Goal: Task Accomplishment & Management: Use online tool/utility

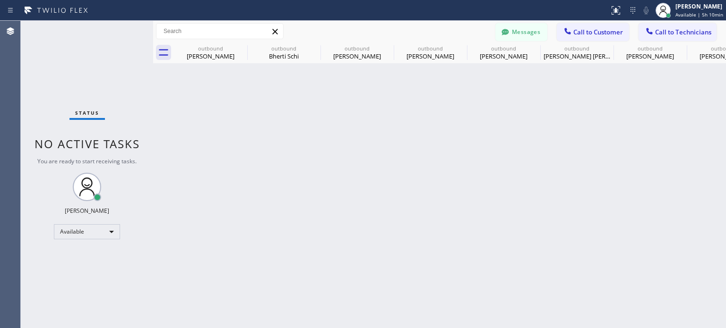
scroll to position [19, 0]
click at [570, 34] on icon at bounding box center [567, 31] width 6 height 6
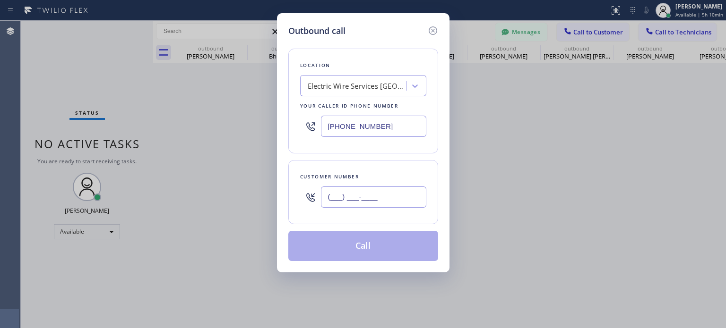
click at [342, 202] on input "(___) ___-____" at bounding box center [373, 197] width 105 height 21
paste input "973) 519-1771"
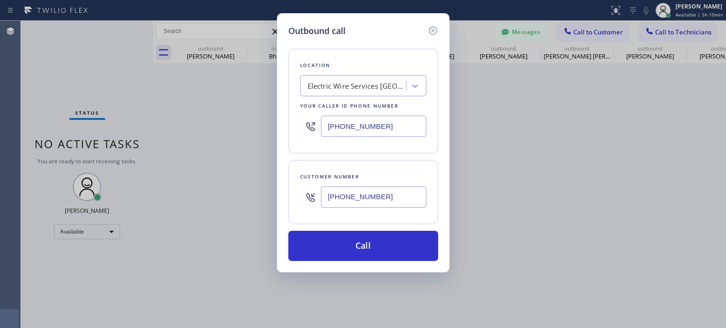
type input "[PHONE_NUMBER]"
click at [632, 107] on div "Outbound call Location Electric Wire Services [GEOGRAPHIC_DATA](Maximo Electric…" at bounding box center [363, 164] width 726 height 328
click at [390, 121] on input "[PHONE_NUMBER]" at bounding box center [373, 126] width 105 height 21
click at [389, 120] on input "[PHONE_NUMBER]" at bounding box center [373, 126] width 105 height 21
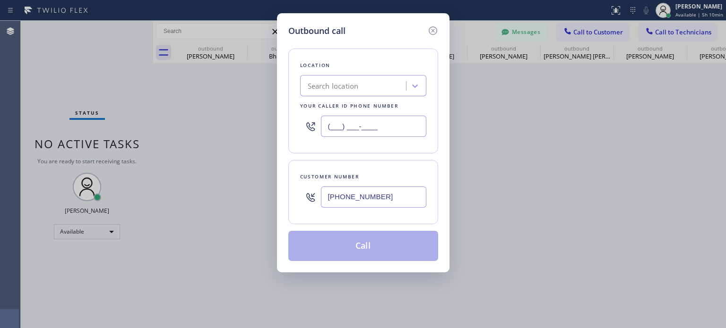
type input "(___) ___-____"
paste input "R&R Electrical Contracting"
click at [370, 85] on div "Search location" at bounding box center [354, 86] width 103 height 17
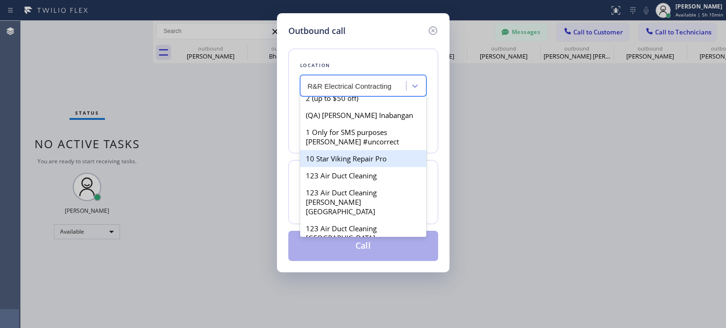
scroll to position [95, 0]
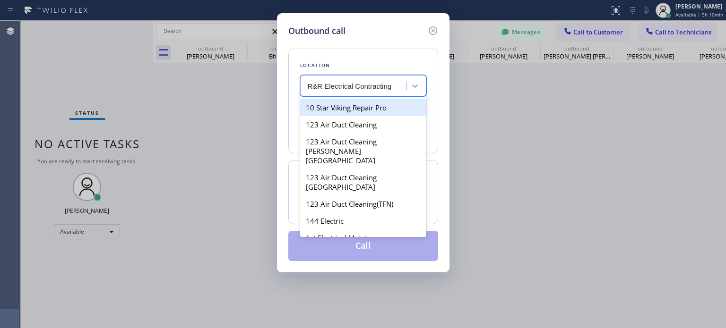
click at [308, 84] on input "R&R Electrical Contracting" at bounding box center [350, 86] width 85 height 8
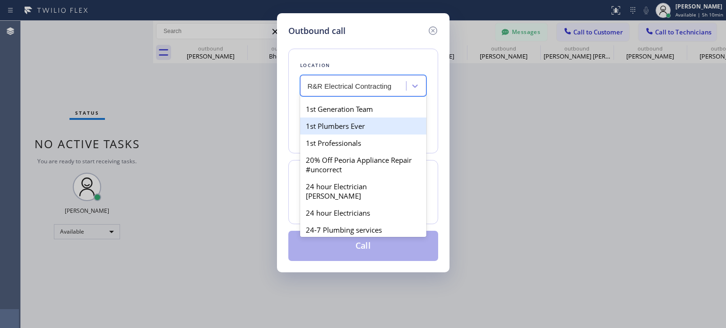
scroll to position [378, 0]
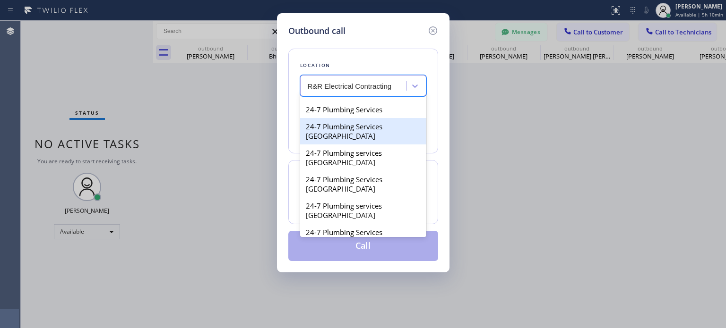
type input "R&R Electrical Contracting"
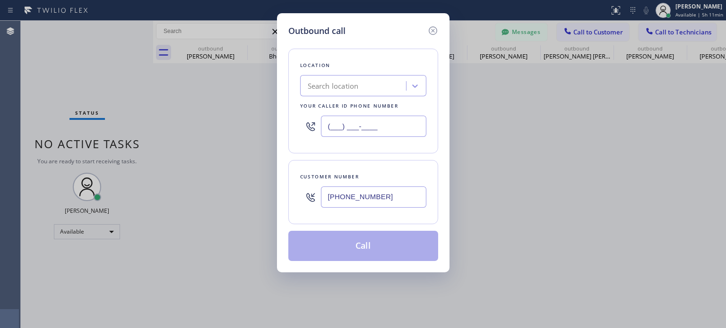
click at [349, 125] on input "(___) ___-____" at bounding box center [373, 126] width 105 height 21
paste input "640) 227-4380"
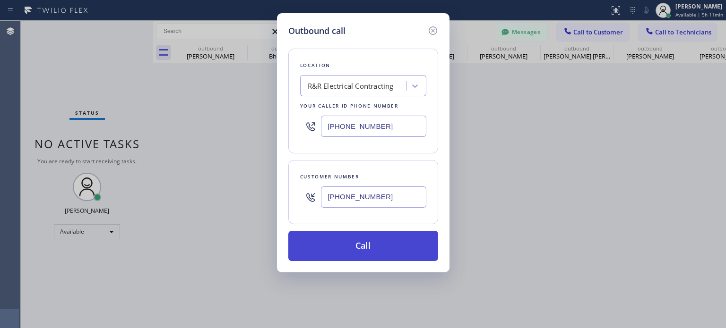
type input "[PHONE_NUMBER]"
click at [364, 255] on button "Call" at bounding box center [363, 246] width 150 height 30
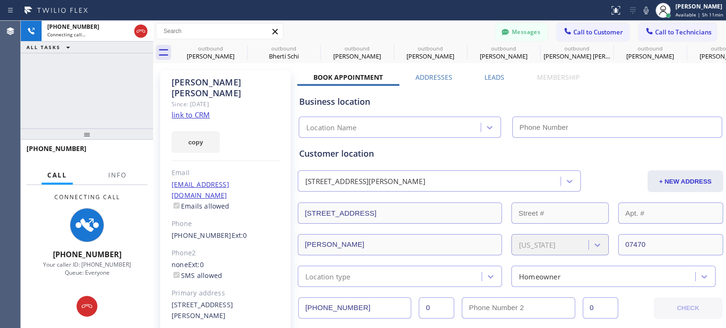
type input "[PHONE_NUMBER]"
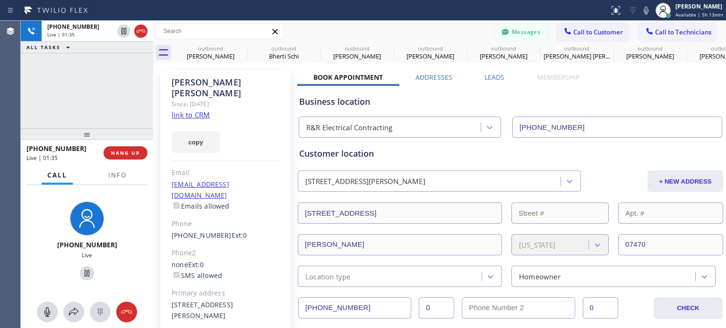
click at [557, 93] on div "Business location R&R Electrical Contracting [PHONE_NUMBER]" at bounding box center [510, 112] width 426 height 52
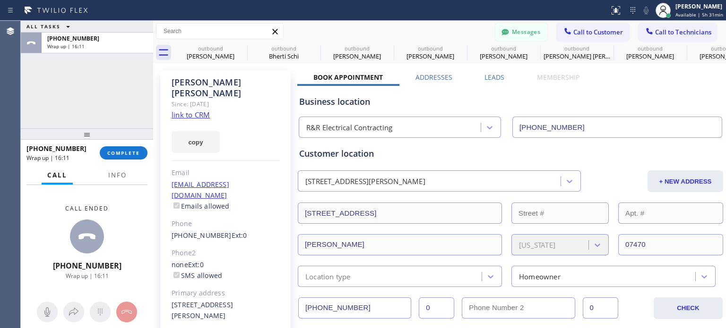
click at [547, 30] on div "Messages" at bounding box center [525, 31] width 61 height 17
click at [563, 31] on icon at bounding box center [567, 30] width 9 height 9
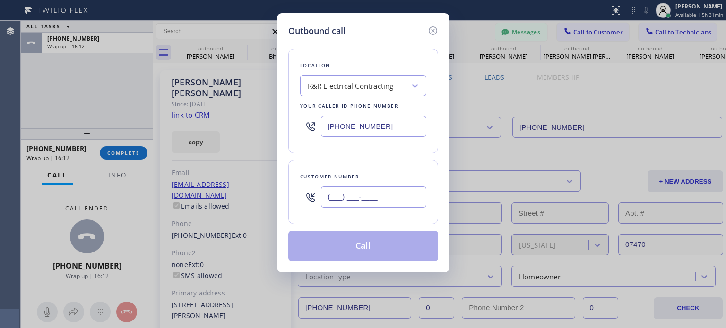
click at [379, 198] on input "(___) ___-____" at bounding box center [373, 197] width 105 height 21
paste input "551) 265-6650"
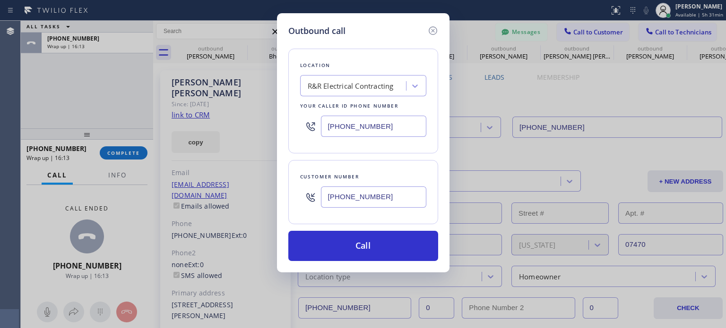
type input "[PHONE_NUMBER]"
click at [350, 120] on input "[PHONE_NUMBER]" at bounding box center [373, 126] width 105 height 21
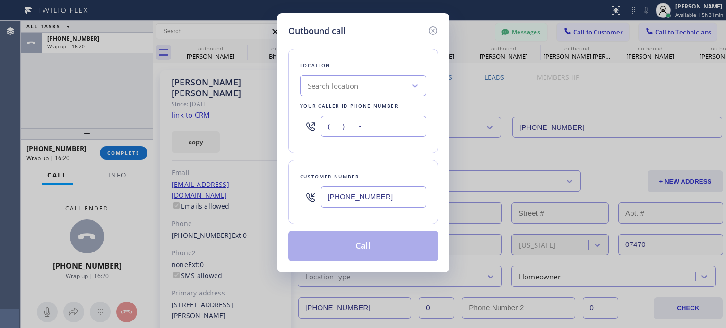
type input "(___) ___-____"
click at [339, 93] on div "Search location" at bounding box center [354, 86] width 103 height 17
paste input "Electrical Land [GEOGRAPHIC_DATA][PERSON_NAME](ABB Electric)"
type input "Electrical Land [GEOGRAPHIC_DATA][PERSON_NAME](ABB Electric)"
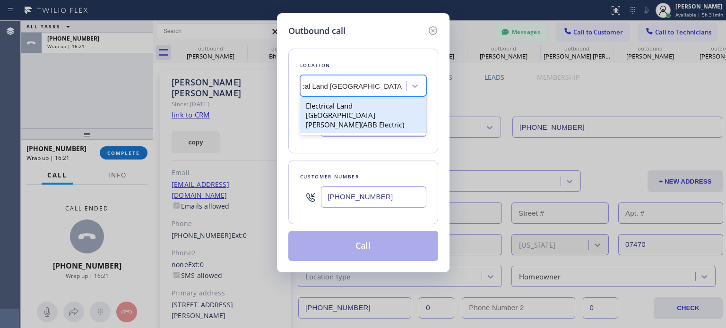
click at [343, 103] on div "Electrical Land [GEOGRAPHIC_DATA][PERSON_NAME](ABB Electric)" at bounding box center [363, 115] width 126 height 36
type input "[PHONE_NUMBER]"
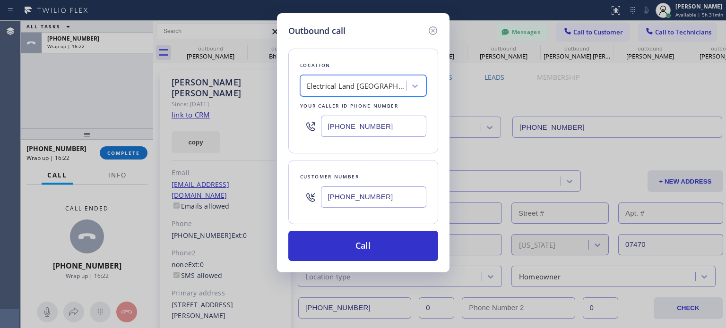
scroll to position [0, 0]
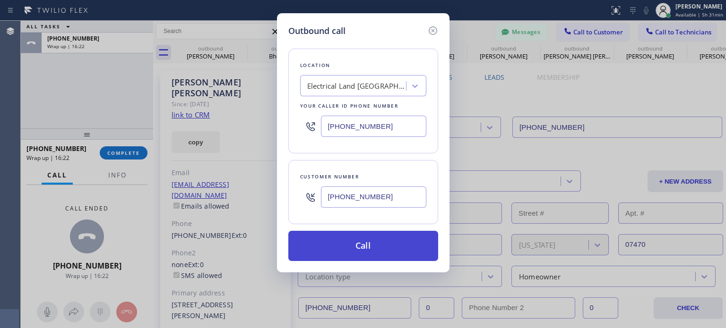
click at [343, 245] on button "Call" at bounding box center [363, 246] width 150 height 30
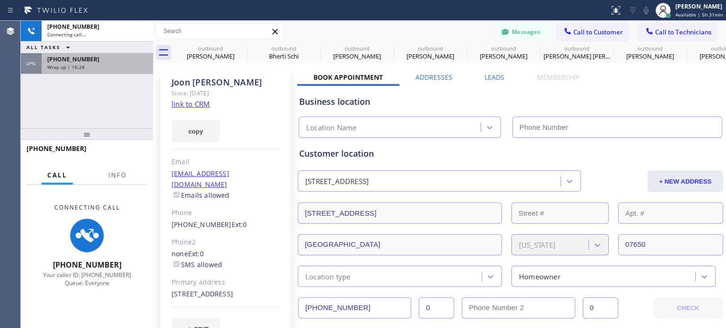
click at [74, 71] on div "[PHONE_NUMBER] Wrap up | 16:24" at bounding box center [96, 63] width 108 height 21
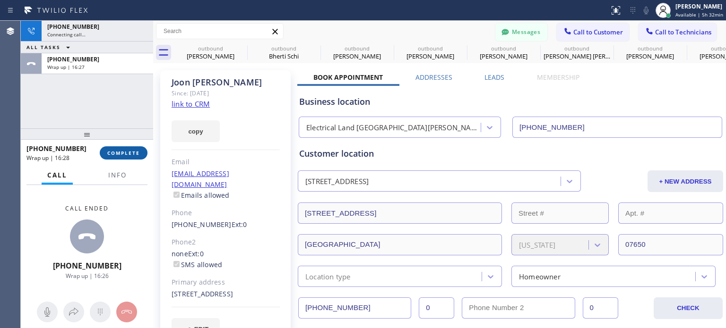
click at [113, 153] on span "COMPLETE" at bounding box center [123, 153] width 33 height 7
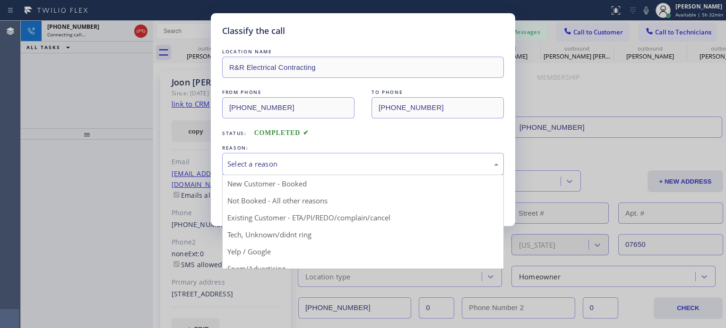
click at [268, 164] on div "Select a reason" at bounding box center [362, 164] width 271 height 11
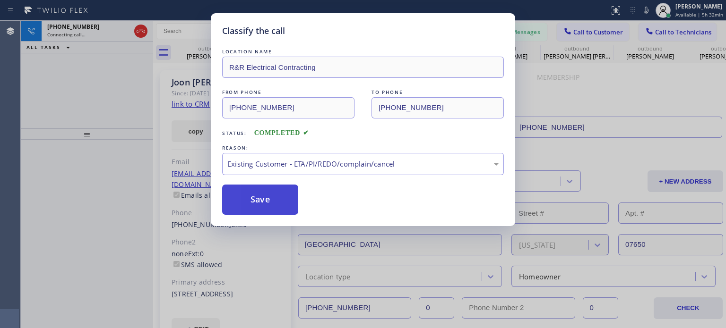
click at [271, 200] on button "Save" at bounding box center [260, 200] width 76 height 30
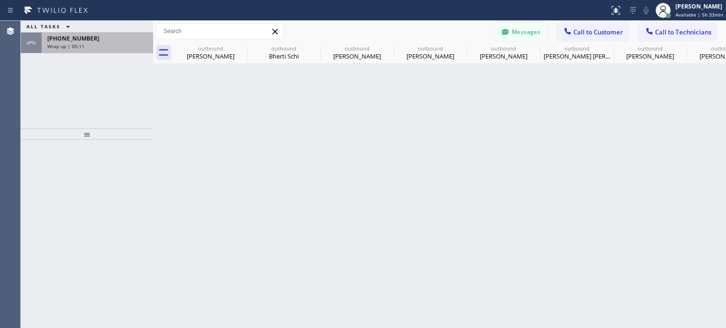
click at [101, 37] on div "[PHONE_NUMBER]" at bounding box center [97, 38] width 100 height 8
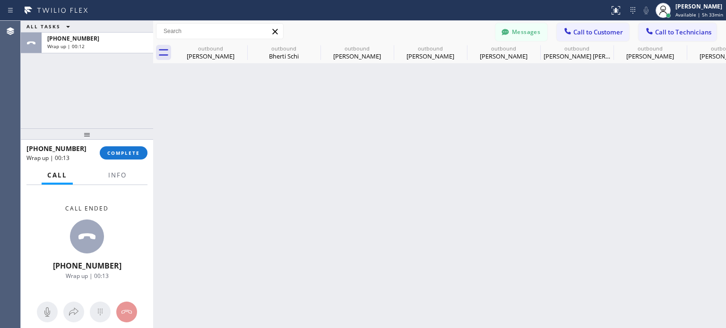
click at [123, 146] on div "[PHONE_NUMBER] Wrap up | 00:13 COMPLETE" at bounding box center [86, 153] width 121 height 25
click at [124, 155] on span "COMPLETE" at bounding box center [123, 153] width 33 height 7
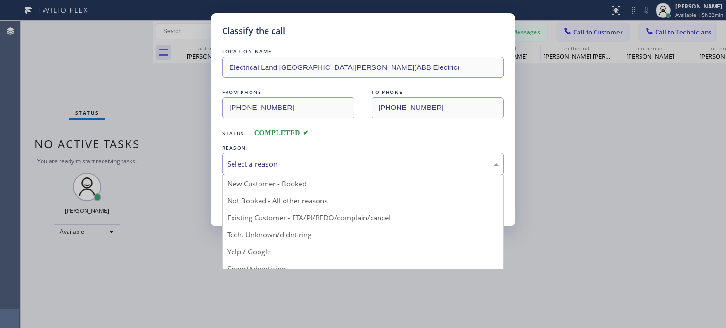
click at [247, 170] on div "Select a reason" at bounding box center [363, 164] width 282 height 22
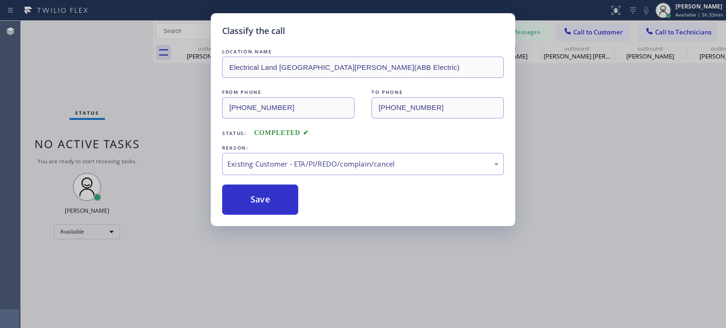
drag, startPoint x: 276, startPoint y: 201, endPoint x: 337, endPoint y: 1, distance: 209.1
click at [276, 200] on button "Save" at bounding box center [260, 200] width 76 height 30
type input "[PHONE_NUMBER]"
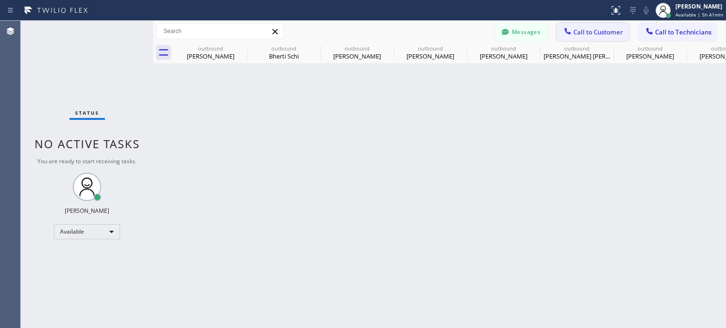
click at [592, 34] on span "Call to Customer" at bounding box center [598, 32] width 50 height 9
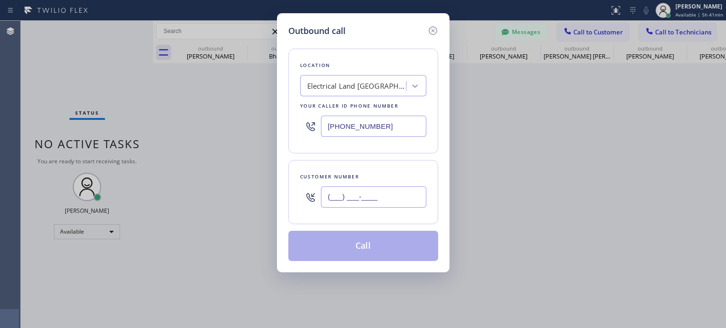
click at [393, 191] on input "(___) ___-____" at bounding box center [373, 197] width 105 height 21
paste input "551) 265-6650"
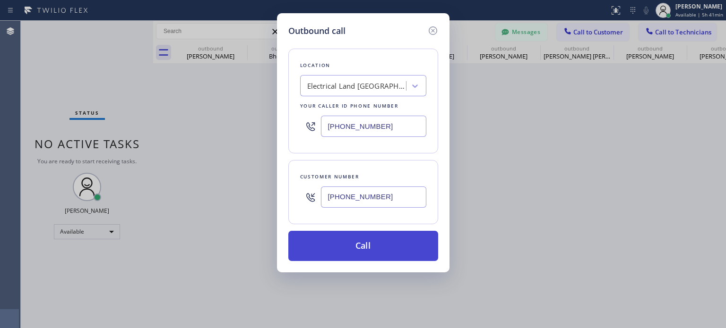
type input "[PHONE_NUMBER]"
click at [380, 257] on button "Call" at bounding box center [363, 246] width 150 height 30
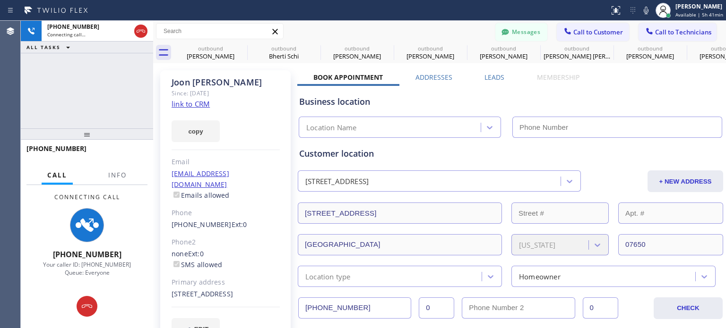
type input "[PHONE_NUMBER]"
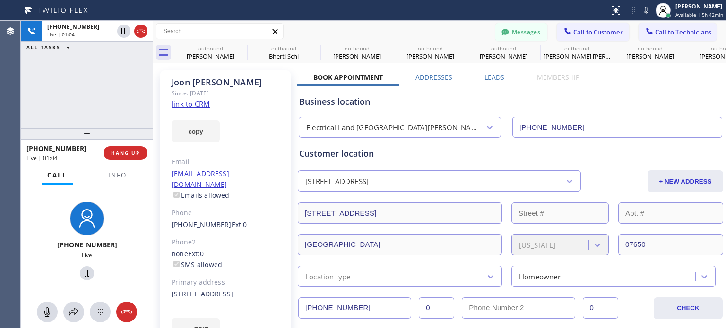
click at [556, 96] on div "Business location" at bounding box center [510, 101] width 422 height 13
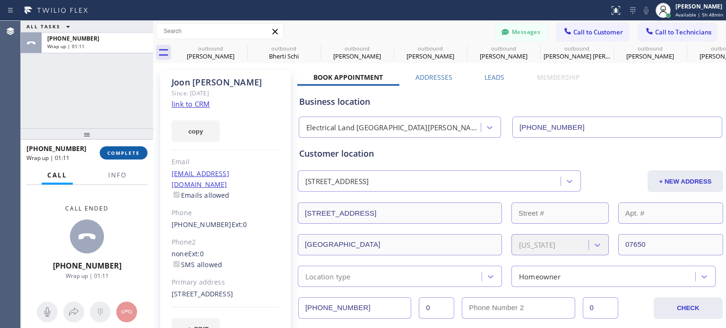
click at [121, 147] on button "COMPLETE" at bounding box center [124, 152] width 48 height 13
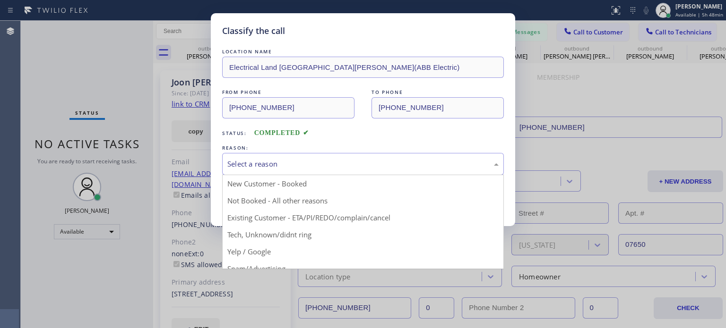
click at [263, 157] on div "Select a reason" at bounding box center [363, 164] width 282 height 22
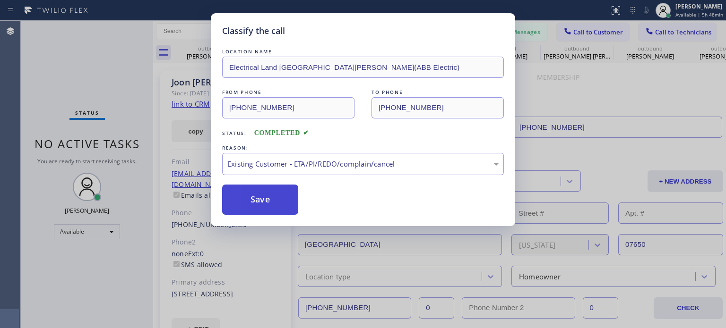
click at [268, 204] on button "Save" at bounding box center [260, 200] width 76 height 30
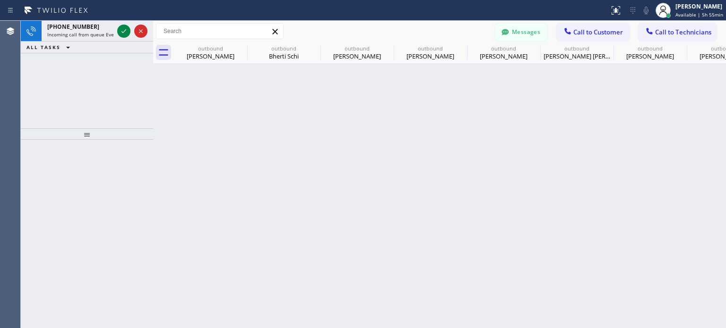
click at [573, 83] on div "Back to Dashboard Change Sender ID Customers Technicians MM [PERSON_NAME] [DATE…" at bounding box center [439, 175] width 573 height 308
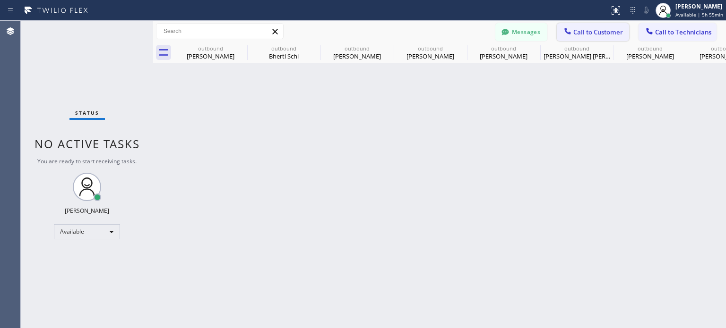
click at [591, 33] on span "Call to Customer" at bounding box center [598, 32] width 50 height 9
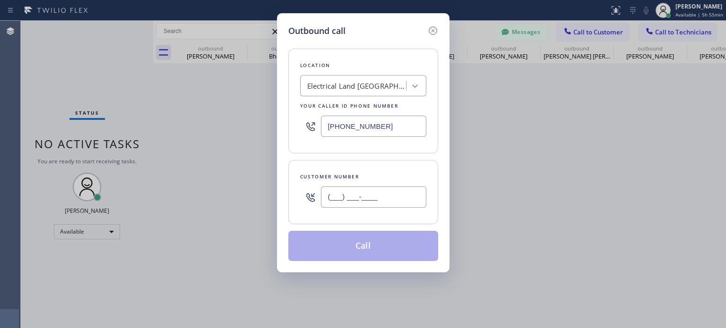
click at [383, 199] on input "(___) ___-____" at bounding box center [373, 197] width 105 height 21
paste input "929) 659-2632"
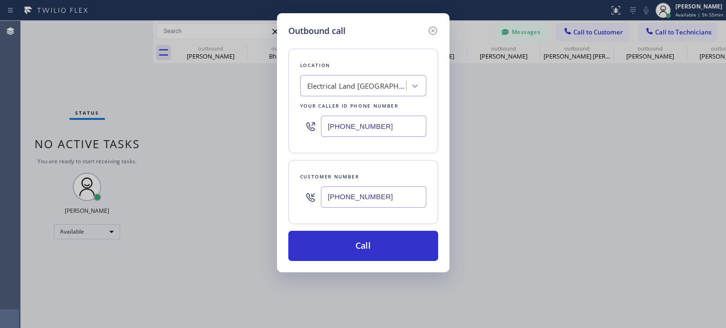
type input "[PHONE_NUMBER]"
click at [354, 125] on input "[PHONE_NUMBER]" at bounding box center [373, 126] width 105 height 21
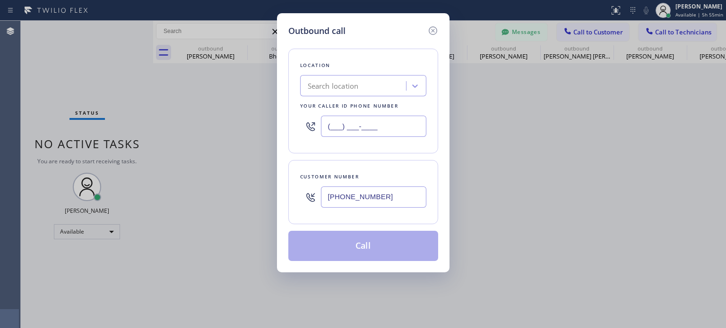
type input "(___) ___-____"
click at [322, 82] on div "Search location" at bounding box center [333, 86] width 51 height 11
paste input "Chicago Home Solutions"
type input "Chicago Home Solutions"
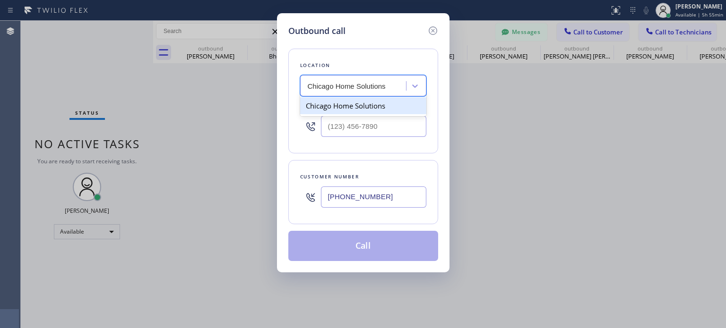
click at [330, 105] on div "Chicago Home Solutions" at bounding box center [363, 105] width 126 height 17
type input "[PHONE_NUMBER]"
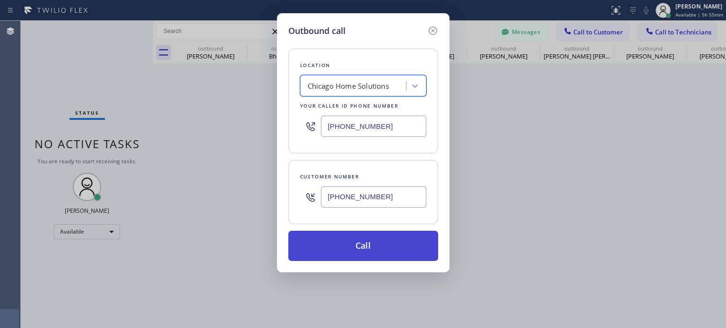
click at [354, 241] on button "Call" at bounding box center [363, 246] width 150 height 30
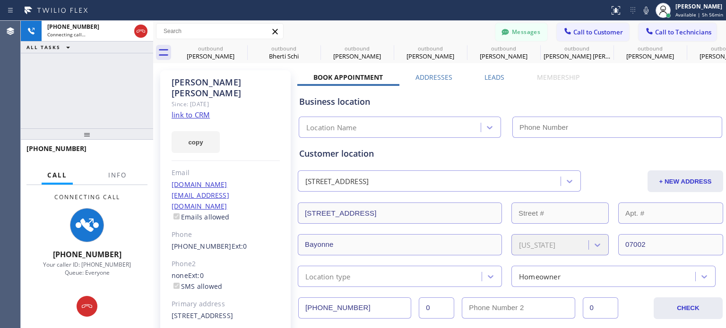
type input "[PHONE_NUMBER]"
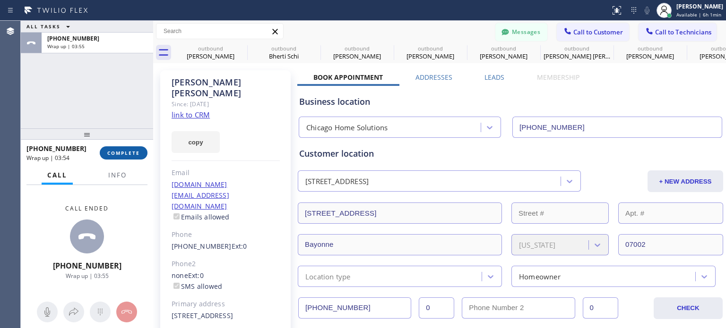
click at [134, 153] on span "COMPLETE" at bounding box center [123, 153] width 33 height 7
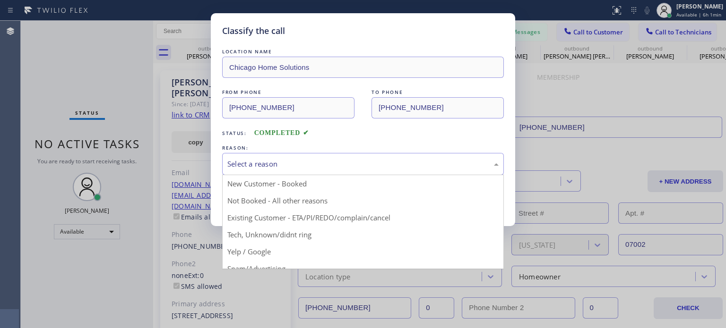
click at [264, 156] on div "Select a reason" at bounding box center [363, 164] width 282 height 22
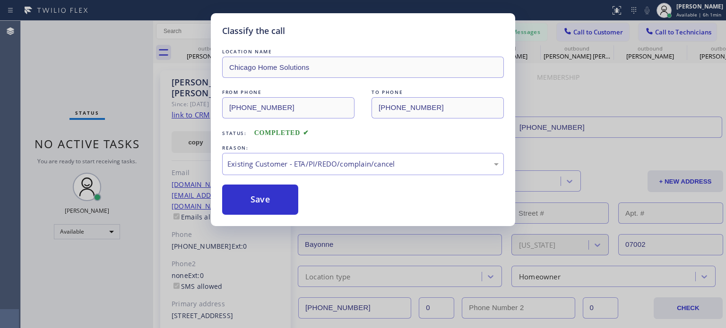
click at [270, 215] on div "Classify the call LOCATION NAME Chicago Home Solutions FROM PHONE [PHONE_NUMBER…" at bounding box center [363, 119] width 304 height 213
click at [265, 207] on button "Save" at bounding box center [260, 200] width 76 height 30
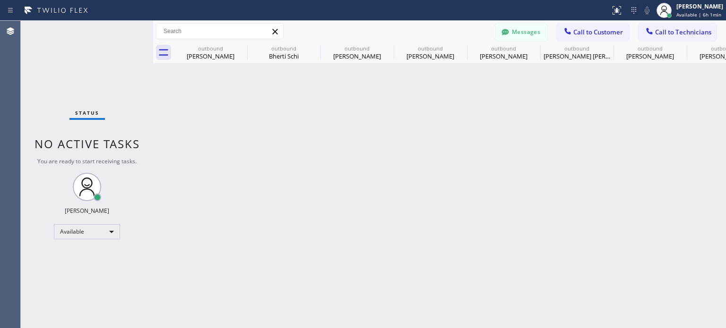
click at [659, 32] on span "Call to Technicians" at bounding box center [683, 32] width 56 height 9
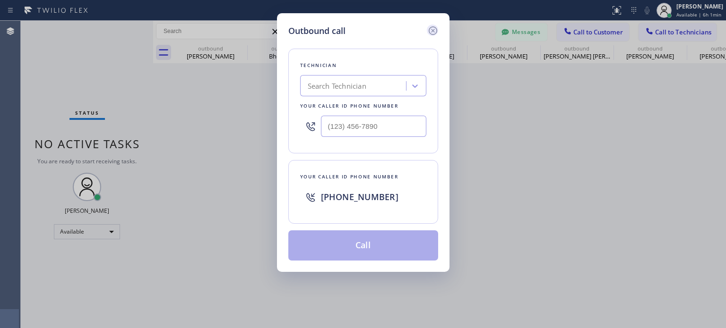
click at [432, 30] on icon at bounding box center [432, 30] width 9 height 9
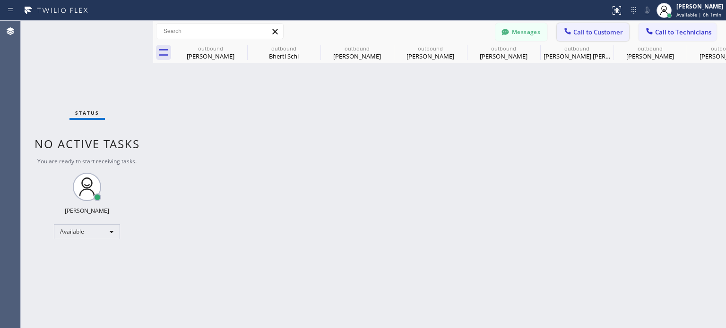
click at [573, 25] on button "Call to Customer" at bounding box center [593, 32] width 72 height 18
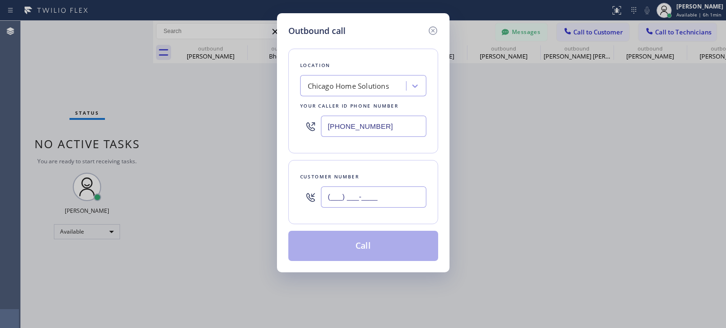
click at [374, 204] on input "(___) ___-____" at bounding box center [373, 197] width 105 height 21
paste input "929) 659-2632"
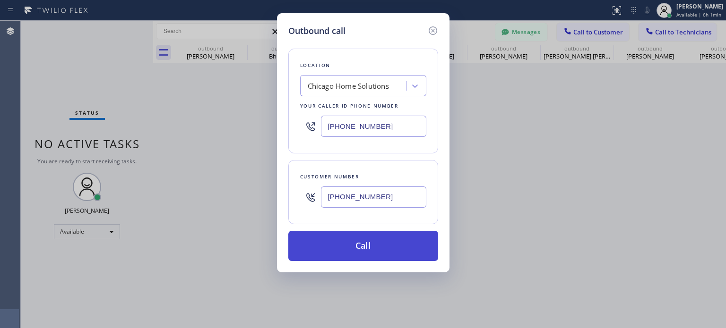
type input "[PHONE_NUMBER]"
click at [353, 236] on button "Call" at bounding box center [363, 246] width 150 height 30
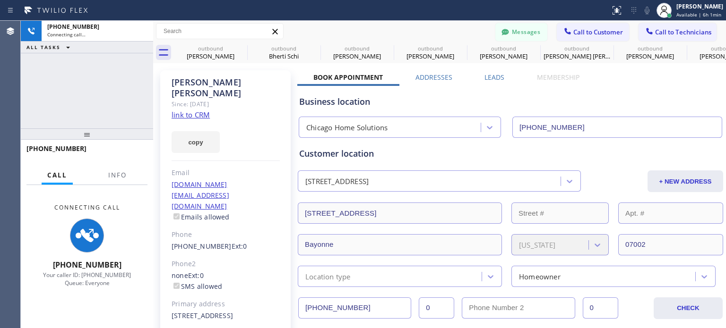
type input "[PHONE_NUMBER]"
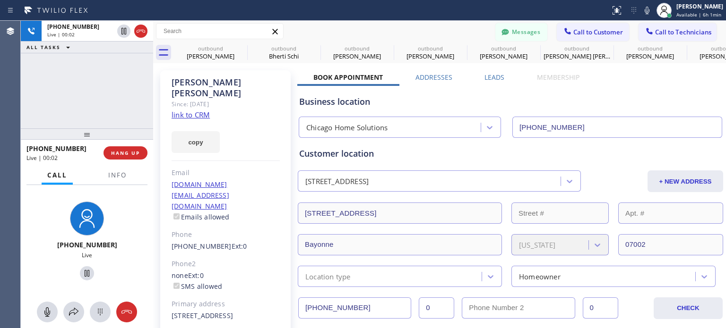
click at [554, 104] on div "Business location" at bounding box center [510, 101] width 422 height 13
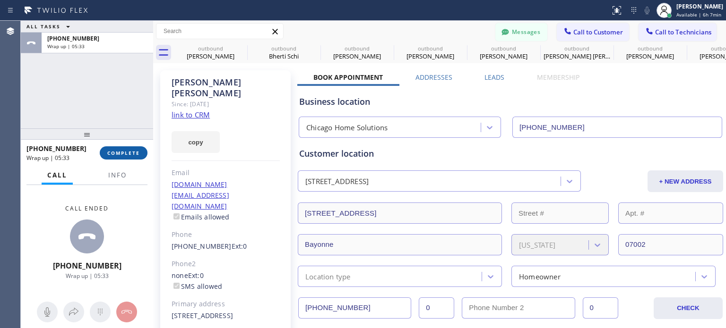
click at [108, 152] on span "COMPLETE" at bounding box center [123, 153] width 33 height 7
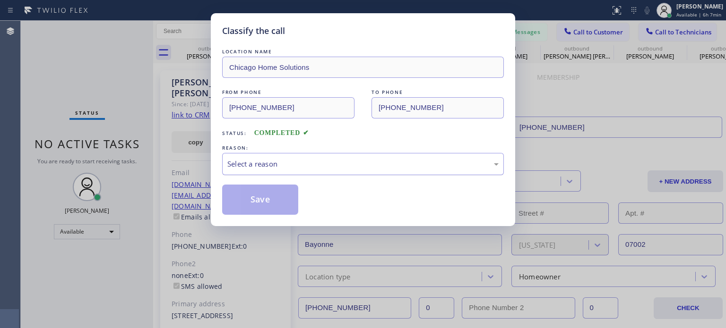
click at [258, 160] on div "Select a reason" at bounding box center [362, 164] width 271 height 11
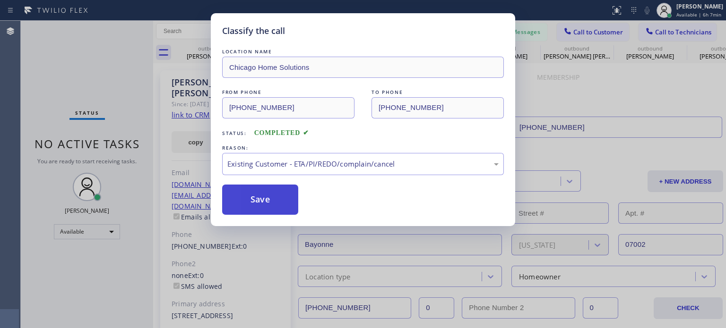
click at [253, 197] on button "Save" at bounding box center [260, 200] width 76 height 30
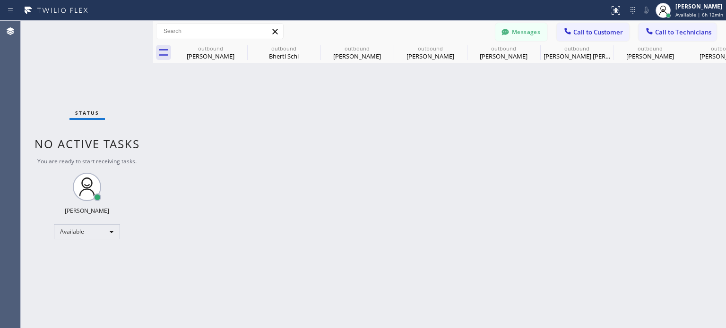
click at [553, 106] on div "Back to Dashboard Change Sender ID Customers Technicians MM [PERSON_NAME] [DATE…" at bounding box center [439, 175] width 573 height 308
